Goal: Task Accomplishment & Management: Use online tool/utility

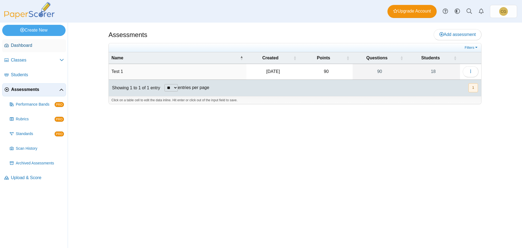
click at [20, 46] on span "Dashboard" at bounding box center [37, 45] width 53 height 6
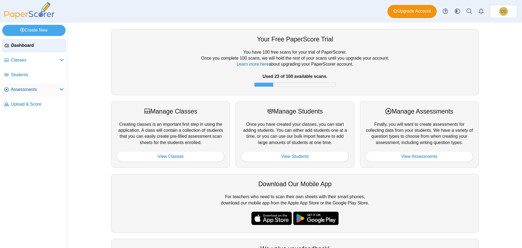
click at [22, 89] on span "Assessments" at bounding box center [35, 90] width 49 height 6
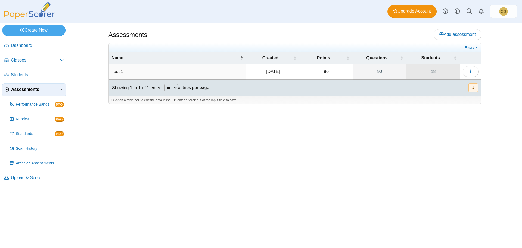
click at [443, 72] on link "18" at bounding box center [434, 71] width 54 height 15
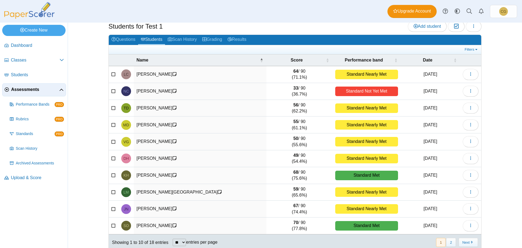
scroll to position [23, 0]
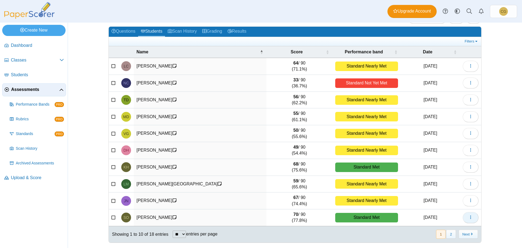
click at [469, 218] on icon "button" at bounding box center [471, 217] width 4 height 4
click at [505, 213] on div "Assessments Students for Test 1 Add student Moderation 0 Loading…" at bounding box center [295, 135] width 454 height 225
click at [377, 216] on div "Standard Met" at bounding box center [367, 218] width 63 height 10
click at [173, 218] on icon at bounding box center [175, 217] width 4 height 4
click at [295, 215] on td "70 / 90 (77.8%)" at bounding box center [300, 217] width 66 height 17
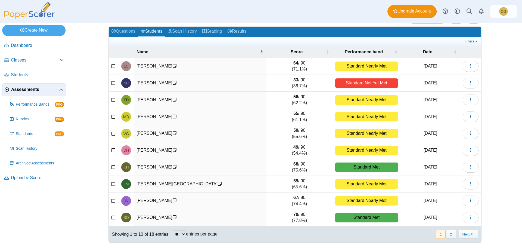
click at [435, 216] on time "Sep 9, 2025" at bounding box center [431, 217] width 14 height 5
click at [469, 217] on icon "button" at bounding box center [471, 217] width 4 height 4
click at [429, 229] on link "View profile" at bounding box center [443, 230] width 65 height 8
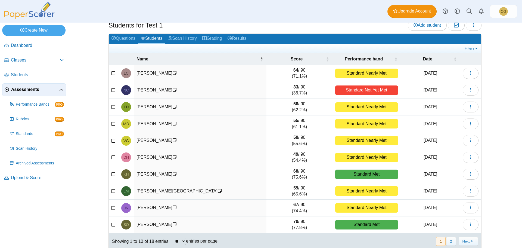
scroll to position [23, 0]
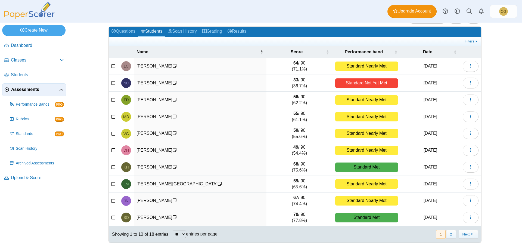
click at [112, 217] on icon at bounding box center [114, 217] width 4 height 4
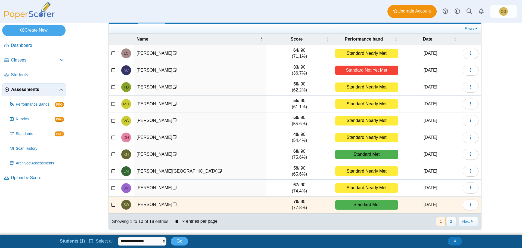
scroll to position [36, 0]
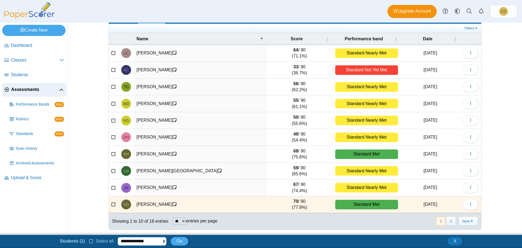
click at [152, 240] on select "**********" at bounding box center [142, 241] width 49 height 8
click at [249, 231] on div at bounding box center [295, 232] width 373 height 5
click at [177, 242] on span "Go" at bounding box center [180, 241] width 6 height 5
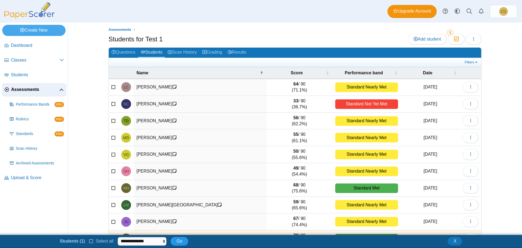
scroll to position [0, 0]
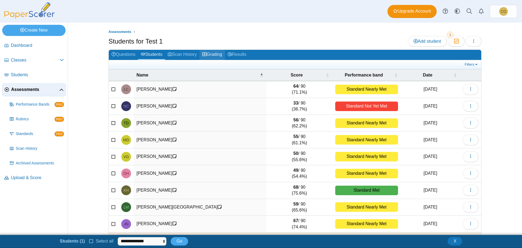
click at [211, 53] on link "Grading" at bounding box center [212, 55] width 25 height 10
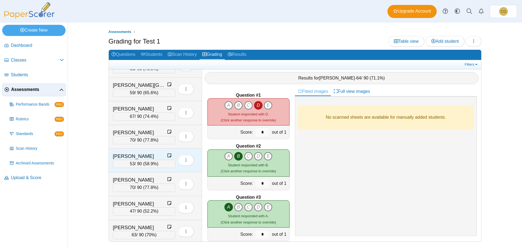
scroll to position [190, 0]
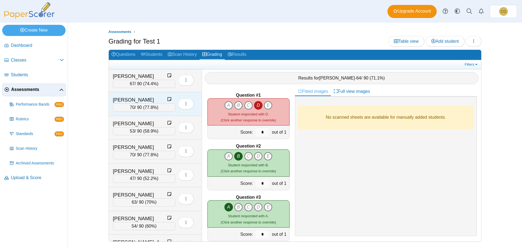
click at [143, 104] on div "70 / 90 ( 77.8% )" at bounding box center [144, 107] width 63 height 8
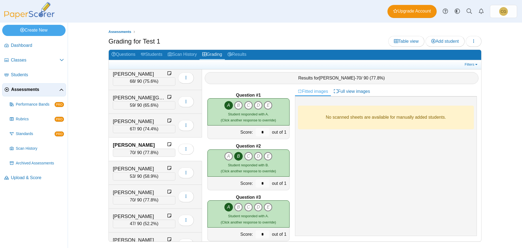
scroll to position [163, 0]
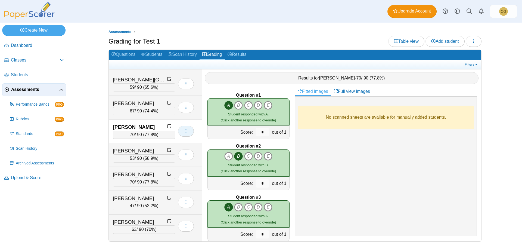
click at [189, 129] on button "button" at bounding box center [186, 131] width 16 height 11
click at [388, 162] on div "No scanned sheets are available for manually added students." at bounding box center [386, 166] width 182 height 140
click at [188, 130] on icon "button" at bounding box center [186, 131] width 4 height 4
click at [337, 161] on div "No scanned sheets are available for manually added students." at bounding box center [386, 166] width 182 height 140
click at [477, 63] on link "Filters" at bounding box center [472, 64] width 17 height 5
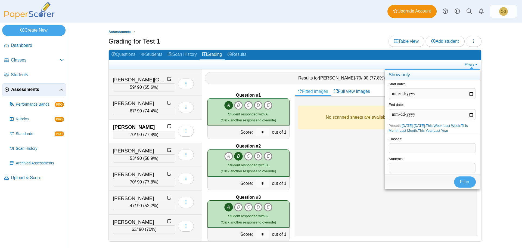
drag, startPoint x: 491, startPoint y: 64, endPoint x: 482, endPoint y: 58, distance: 10.0
click at [490, 63] on div "Assessments Grading for Test 1 Table view Add student Loading… 64" at bounding box center [295, 135] width 408 height 225
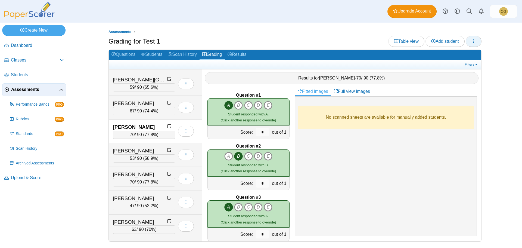
click at [473, 41] on icon "button" at bounding box center [474, 41] width 4 height 4
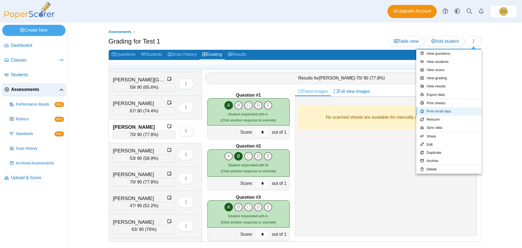
click at [450, 110] on link "Print small slips" at bounding box center [449, 111] width 65 height 8
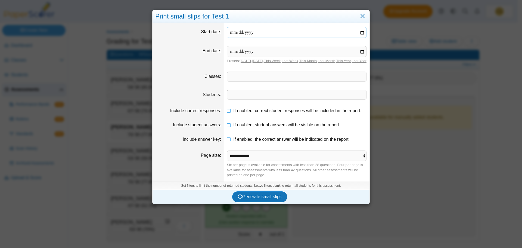
click at [362, 32] on input "date" at bounding box center [297, 32] width 140 height 11
click at [362, 18] on link "Close" at bounding box center [363, 16] width 8 height 9
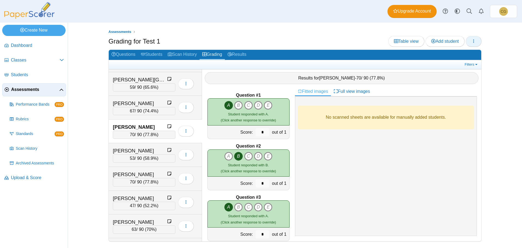
click at [473, 39] on icon "button" at bounding box center [474, 41] width 4 height 4
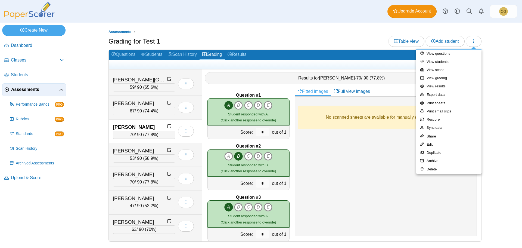
click at [384, 165] on div "No scanned sheets are available for manually added students." at bounding box center [386, 166] width 182 height 140
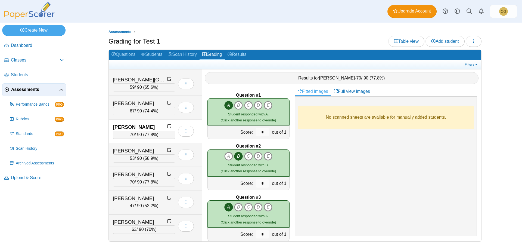
click at [129, 127] on div "[PERSON_NAME]" at bounding box center [140, 127] width 54 height 7
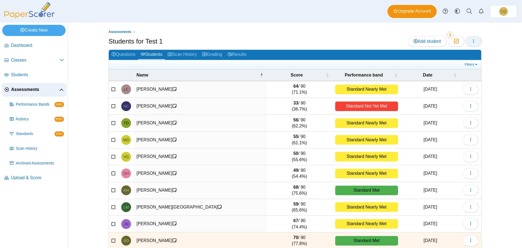
click at [472, 44] on span "button" at bounding box center [474, 41] width 4 height 5
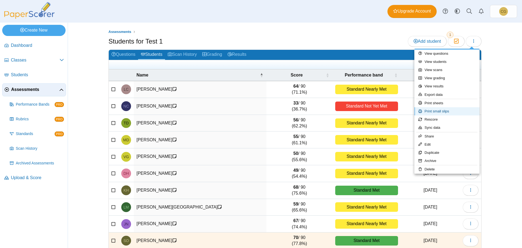
click at [448, 112] on link "Print small slips" at bounding box center [447, 111] width 65 height 8
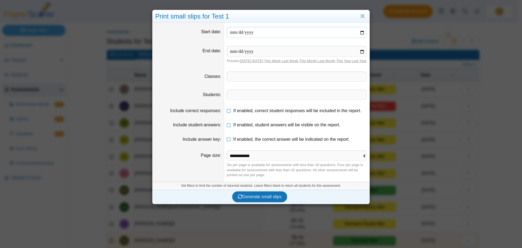
click at [362, 33] on input "date" at bounding box center [297, 32] width 140 height 11
type input "**********"
click at [360, 52] on input "date" at bounding box center [297, 51] width 140 height 11
type input "**********"
click at [255, 99] on span at bounding box center [297, 94] width 140 height 9
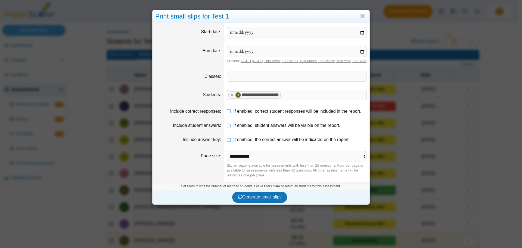
click at [261, 111] on dd "If enabled, correct student responses will be included in the report." at bounding box center [297, 111] width 146 height 14
click at [260, 199] on span "Generate small slips" at bounding box center [260, 197] width 44 height 5
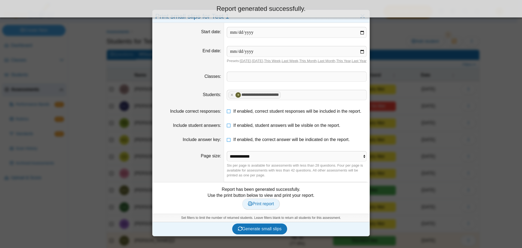
click at [261, 206] on span "Print report" at bounding box center [261, 203] width 26 height 5
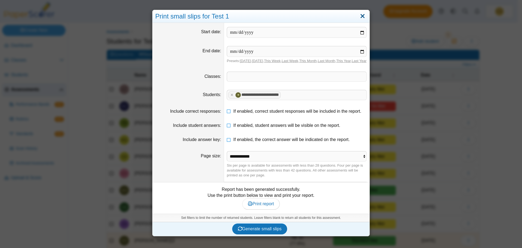
click at [361, 15] on link "Close" at bounding box center [363, 16] width 8 height 9
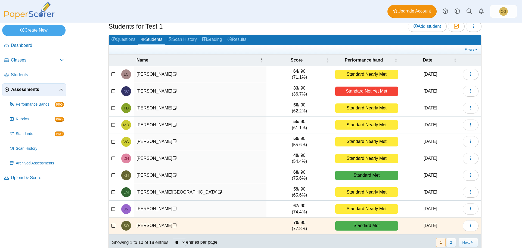
scroll to position [23, 0]
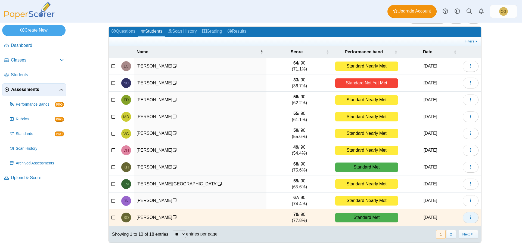
click at [472, 217] on button "button" at bounding box center [471, 217] width 16 height 11
click at [486, 210] on div "Assessments Students for Test 1 Add student Moderation 1" at bounding box center [295, 111] width 408 height 225
click at [209, 30] on link "Grading" at bounding box center [212, 32] width 25 height 10
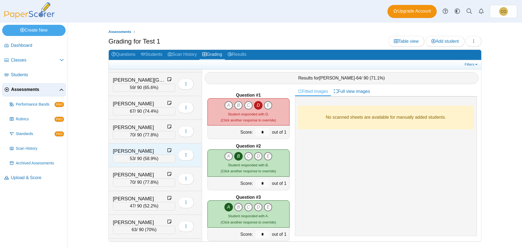
scroll to position [163, 0]
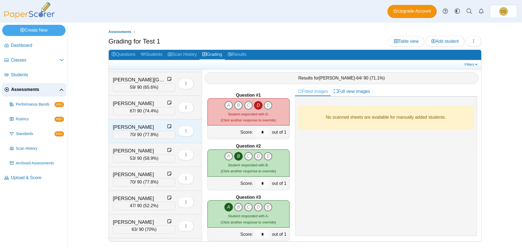
click at [135, 127] on div "[PERSON_NAME]" at bounding box center [140, 127] width 54 height 7
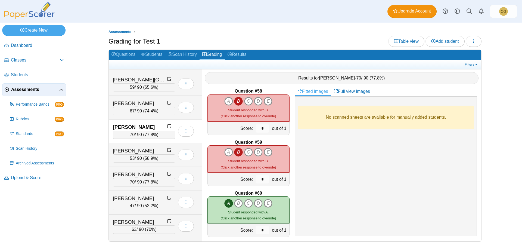
scroll to position [2925, 0]
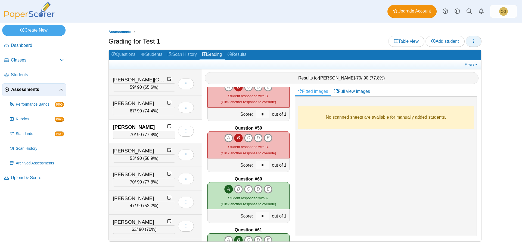
click at [472, 41] on icon "button" at bounding box center [474, 41] width 4 height 4
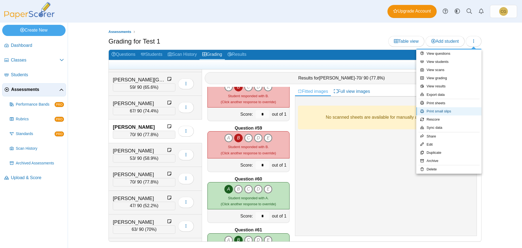
click at [450, 112] on link "Print small slips" at bounding box center [449, 111] width 65 height 8
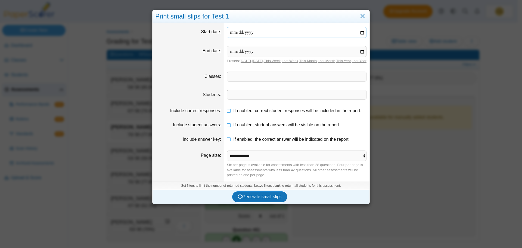
click at [361, 33] on input "date" at bounding box center [297, 32] width 140 height 11
type input "**********"
click at [361, 52] on input "date" at bounding box center [297, 51] width 140 height 11
type input "**********"
click at [256, 104] on dd "​" at bounding box center [297, 95] width 146 height 18
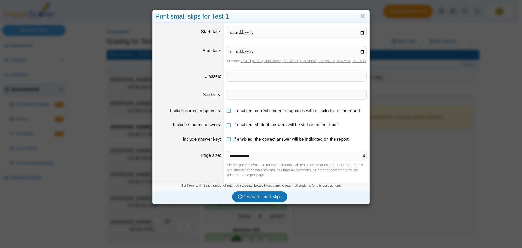
click at [257, 99] on span at bounding box center [297, 94] width 140 height 9
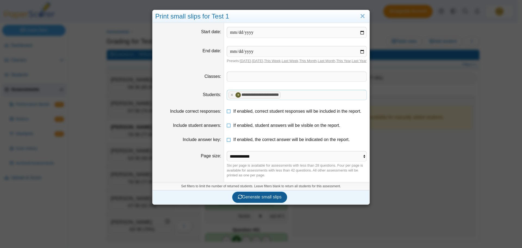
click at [268, 199] on span "Generate small slips" at bounding box center [260, 197] width 44 height 5
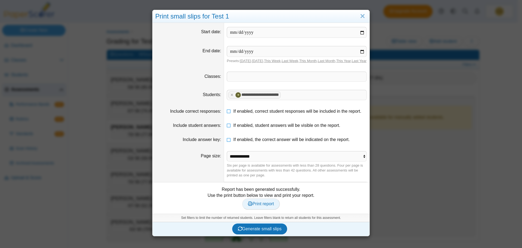
click at [259, 206] on span "Print report" at bounding box center [261, 203] width 26 height 5
